Goal: Check status: Check status

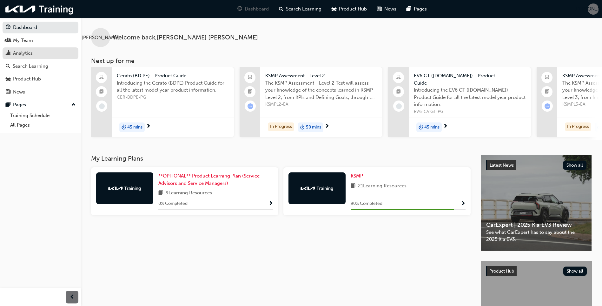
click at [26, 53] on div "Analytics" at bounding box center [23, 53] width 20 height 7
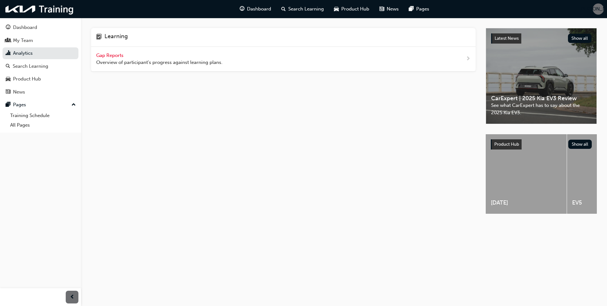
click at [104, 57] on span "Gap Reports" at bounding box center [110, 55] width 29 height 6
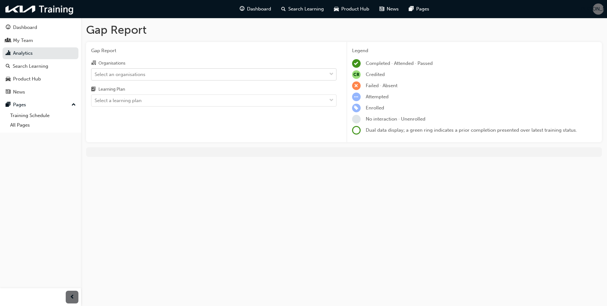
click at [124, 74] on div "Select an organisations" at bounding box center [120, 74] width 51 height 7
click at [95, 74] on input "Organisations Select an organisations" at bounding box center [95, 73] width 1 height 5
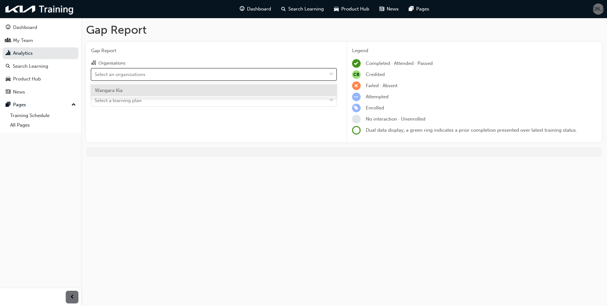
click at [120, 90] on span "Wangara Kia" at bounding box center [109, 90] width 28 height 6
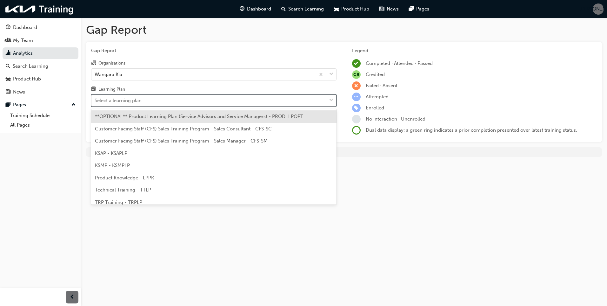
click at [124, 100] on div "Select a learning plan" at bounding box center [118, 100] width 47 height 7
click at [95, 100] on input "Learning Plan option **OPTIONAL** Product Learning Plan (Service Advisors and S…" at bounding box center [95, 100] width 1 height 5
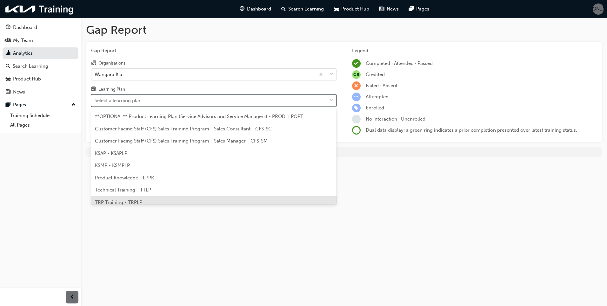
click at [121, 201] on span "TRP Training - TRPLP" at bounding box center [118, 202] width 47 height 6
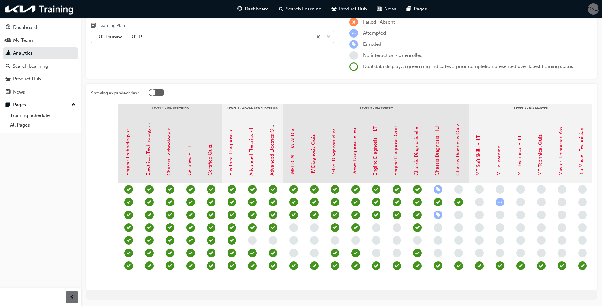
scroll to position [0, 55]
